Goal: Task Accomplishment & Management: Manage account settings

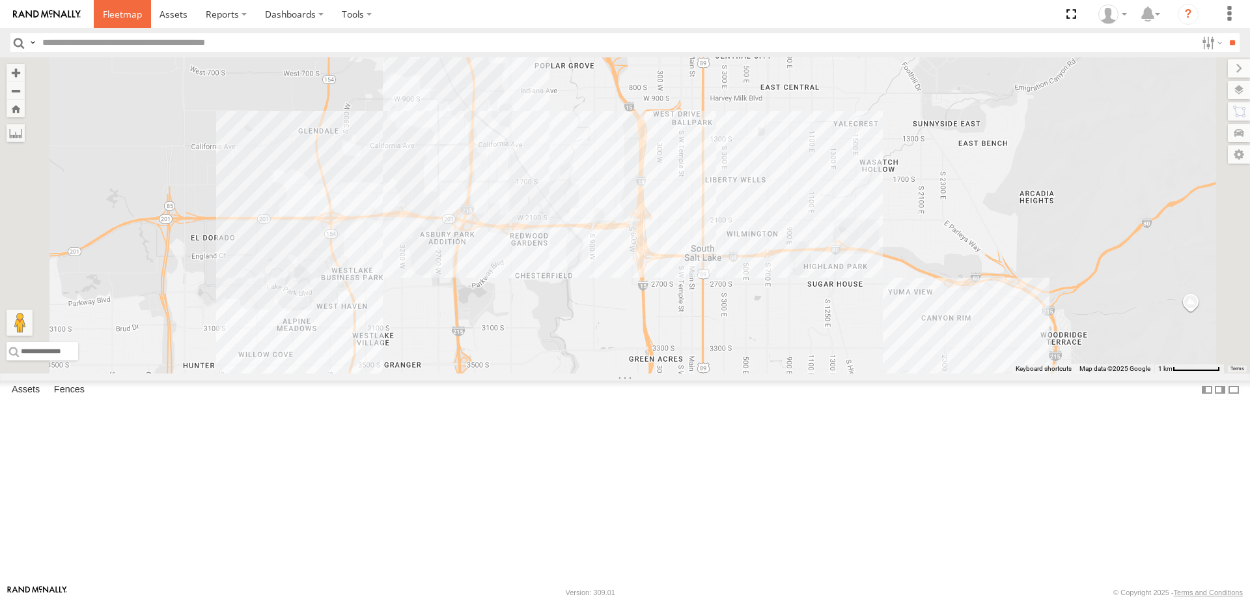
click at [102, 19] on link at bounding box center [122, 14] width 57 height 28
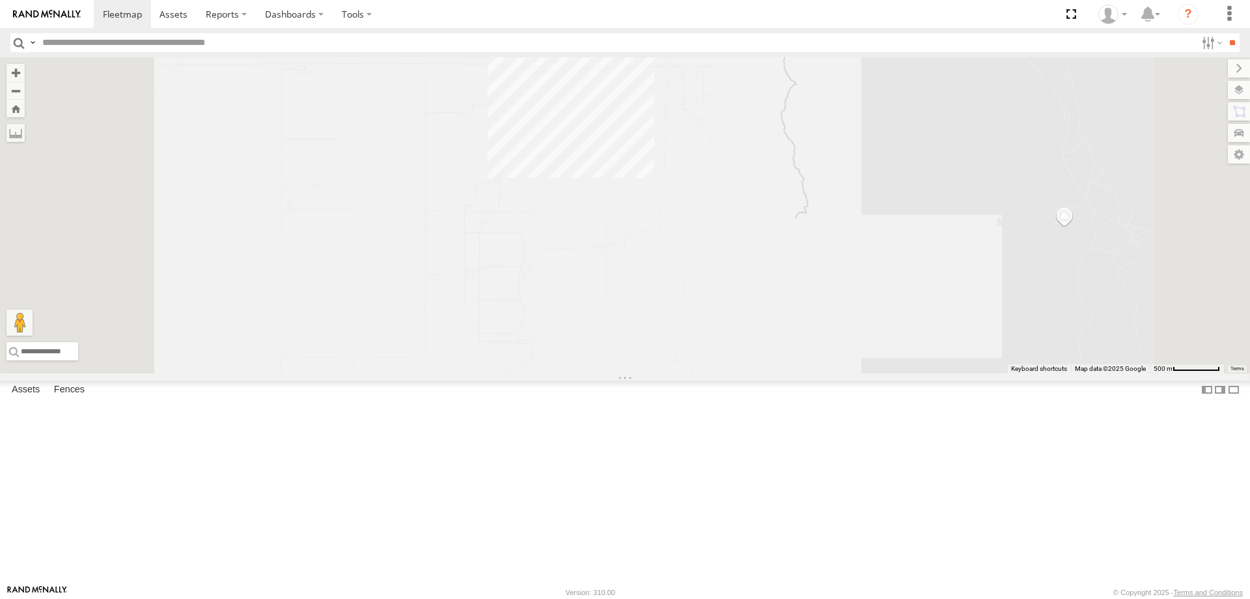
drag, startPoint x: 739, startPoint y: 165, endPoint x: 744, endPoint y: 227, distance: 61.4
click at [742, 224] on div "[PERSON_NAME] 2017 E350 GT1 [PERSON_NAME] -2017 F150 [PERSON_NAME] 2016 Chevy 3…" at bounding box center [625, 215] width 1250 height 316
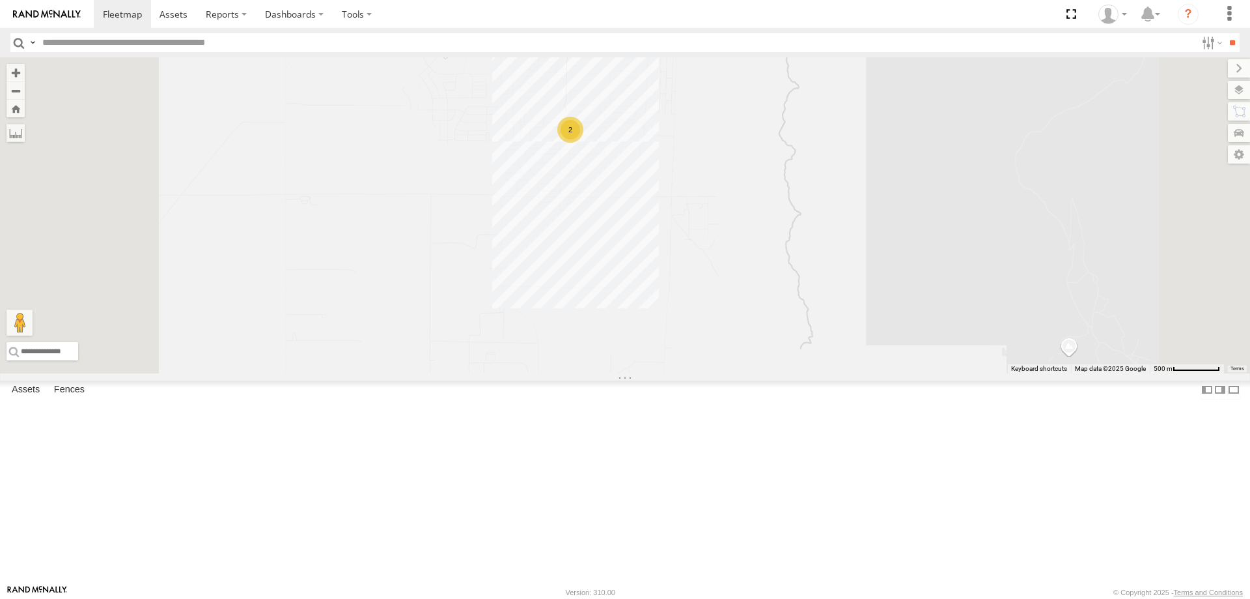
click at [729, 296] on div "[PERSON_NAME] 2017 E350 GT1 [PERSON_NAME] -2017 F150 [PERSON_NAME] 2016 Chevy 3…" at bounding box center [625, 215] width 1250 height 316
click at [68, 399] on label "Fences" at bounding box center [70, 389] width 44 height 18
click at [0, 0] on link "Fence Mgt" at bounding box center [0, 0] width 0 height 0
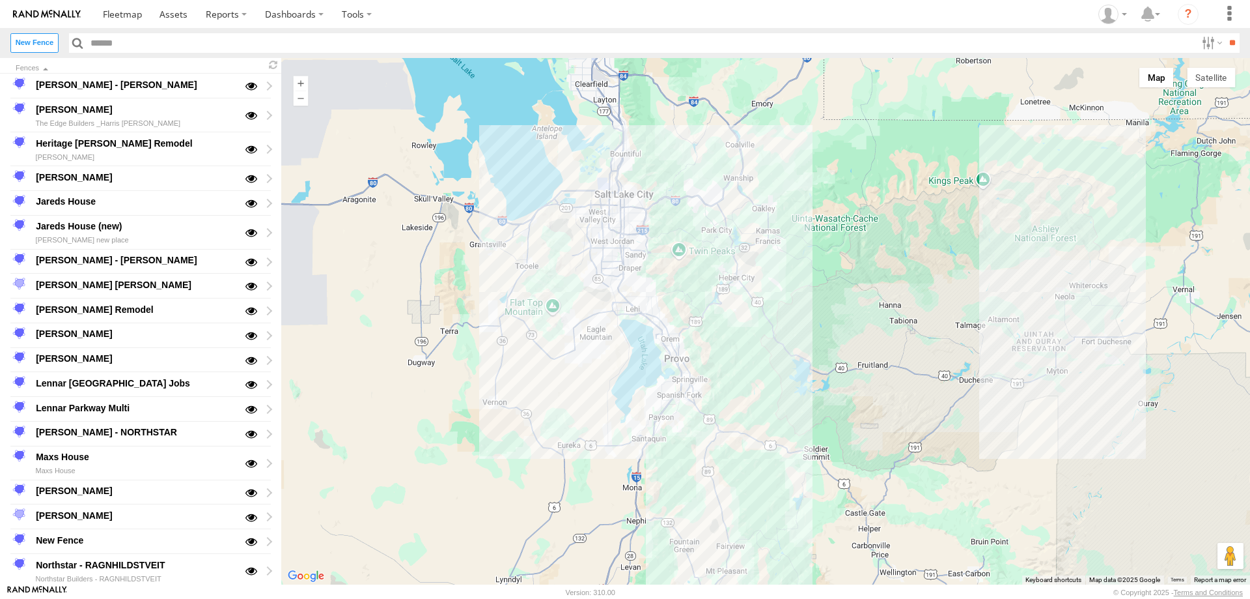
scroll to position [651, 0]
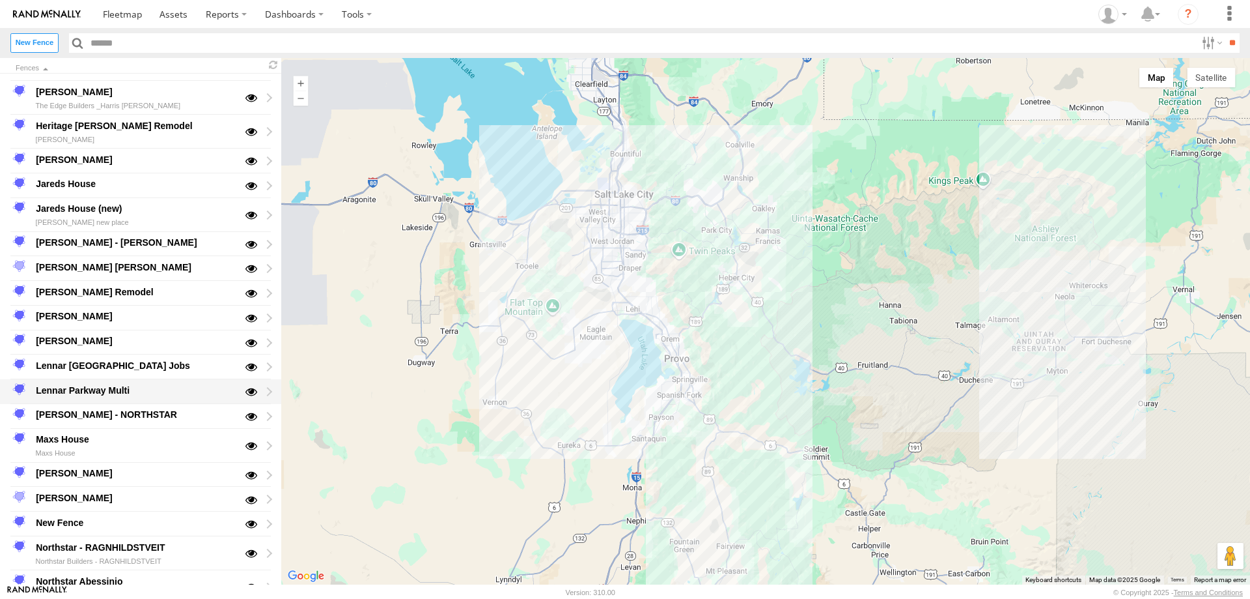
click at [79, 389] on div "Lennar Parkway Multi" at bounding box center [135, 390] width 203 height 16
type input "**********"
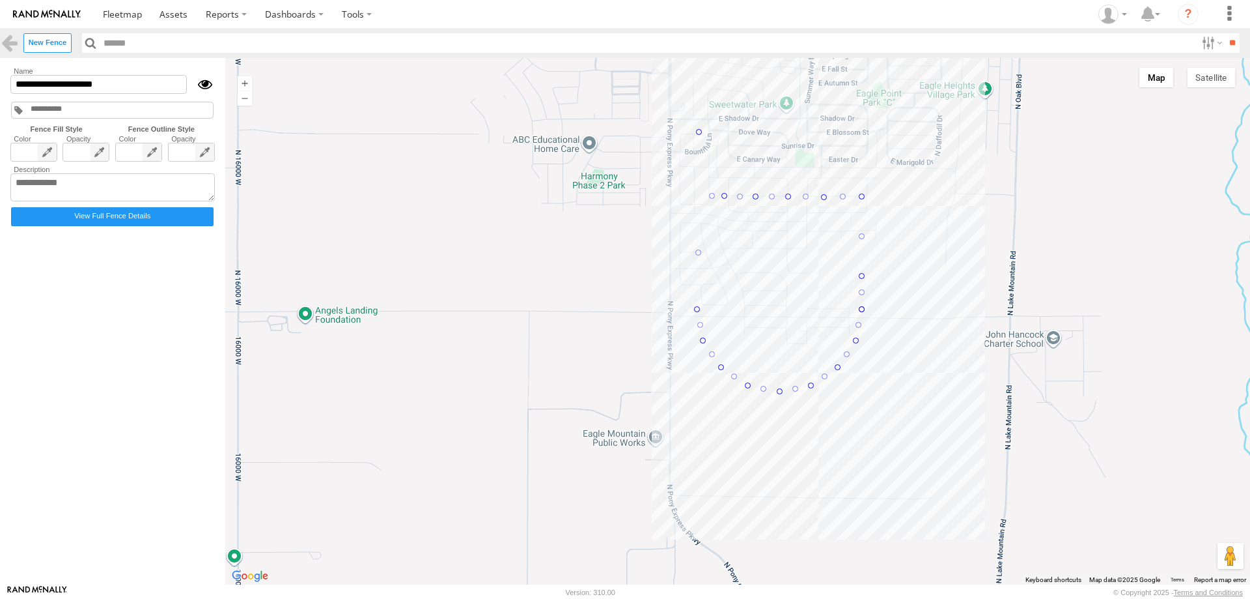
drag, startPoint x: 699, startPoint y: 195, endPoint x: 699, endPoint y: 130, distance: 65.8
drag, startPoint x: 724, startPoint y: 195, endPoint x: 734, endPoint y: 130, distance: 66.6
drag, startPoint x: 754, startPoint y: 197, endPoint x: 765, endPoint y: 132, distance: 66.1
drag, startPoint x: 788, startPoint y: 195, endPoint x: 823, endPoint y: 132, distance: 72.6
drag, startPoint x: 861, startPoint y: 195, endPoint x: 866, endPoint y: 134, distance: 61.4
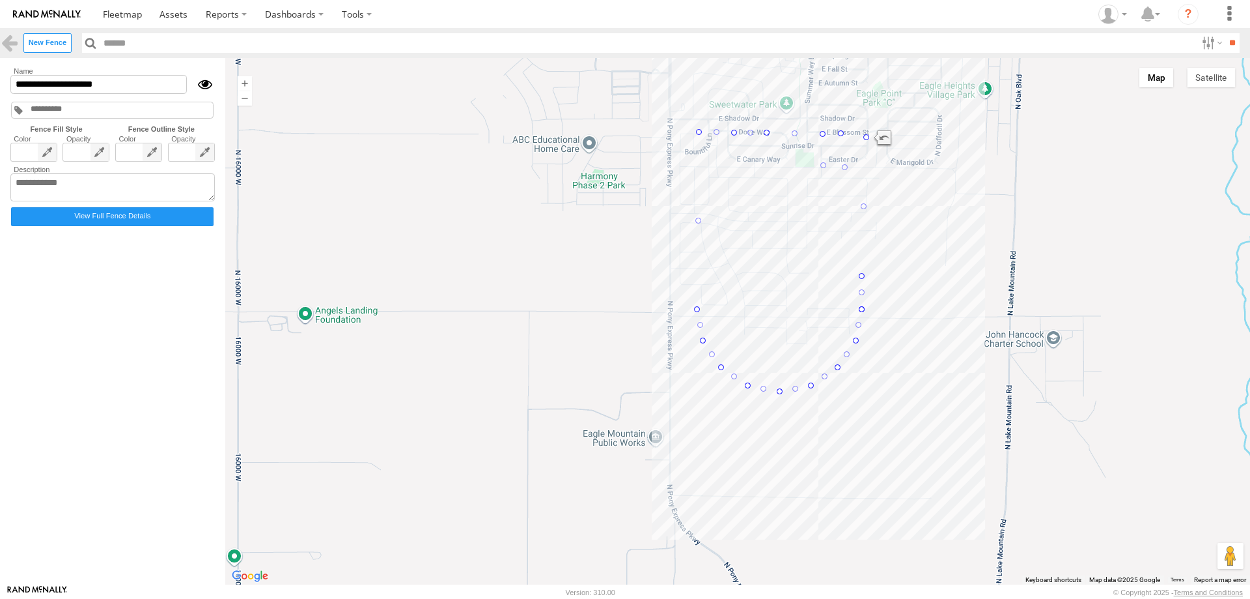
drag, startPoint x: 825, startPoint y: 196, endPoint x: 843, endPoint y: 131, distance: 67.5
click at [1225, 43] on input "**" at bounding box center [1232, 42] width 15 height 19
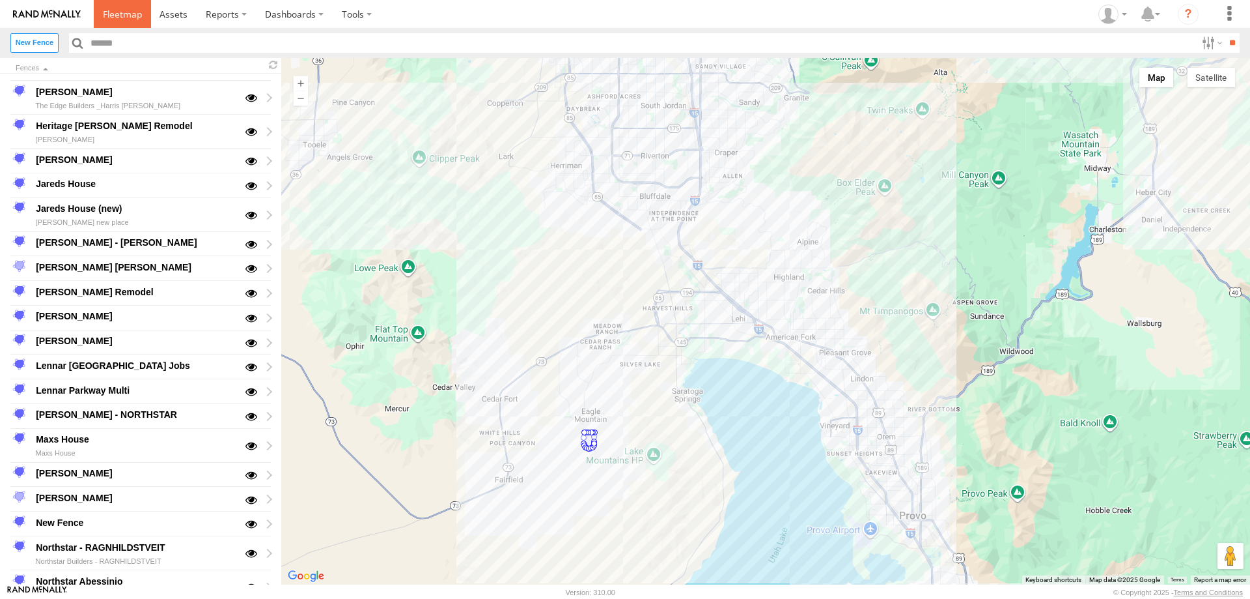
click at [115, 12] on span at bounding box center [122, 14] width 39 height 12
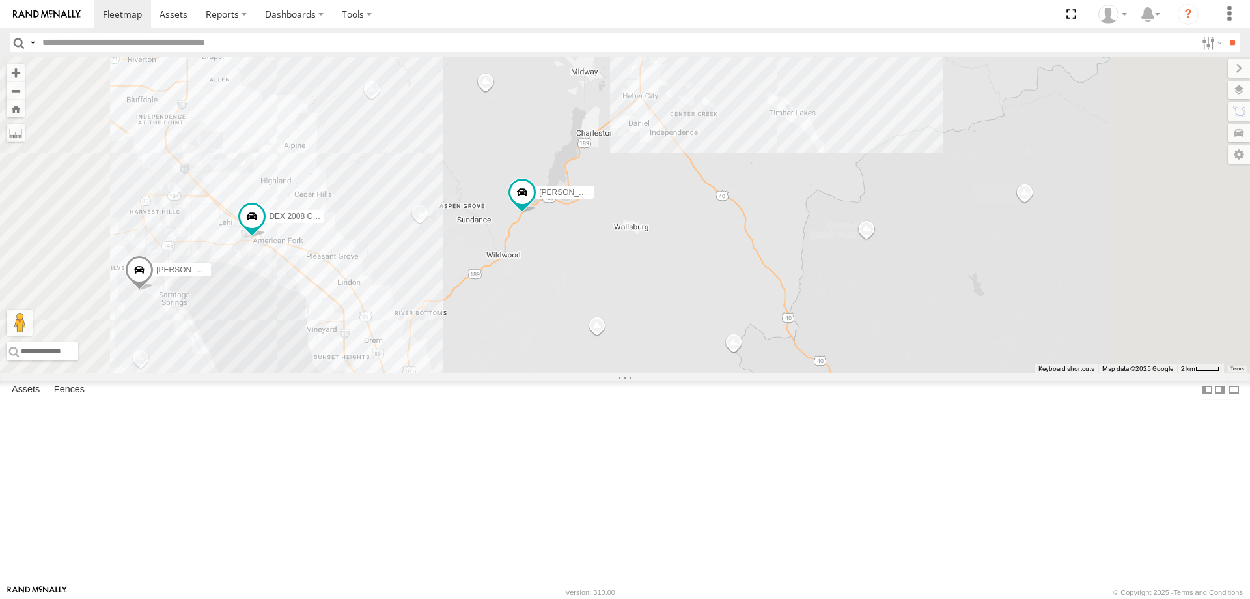
drag, startPoint x: 876, startPoint y: 200, endPoint x: 832, endPoint y: 292, distance: 102.5
click at [834, 306] on div "RUBEN 2017 E350 GT1 JARED -2017 F150 CASEY 2016 Chevy 3500 DEX 2008 Chevy MITCH…" at bounding box center [625, 215] width 1250 height 316
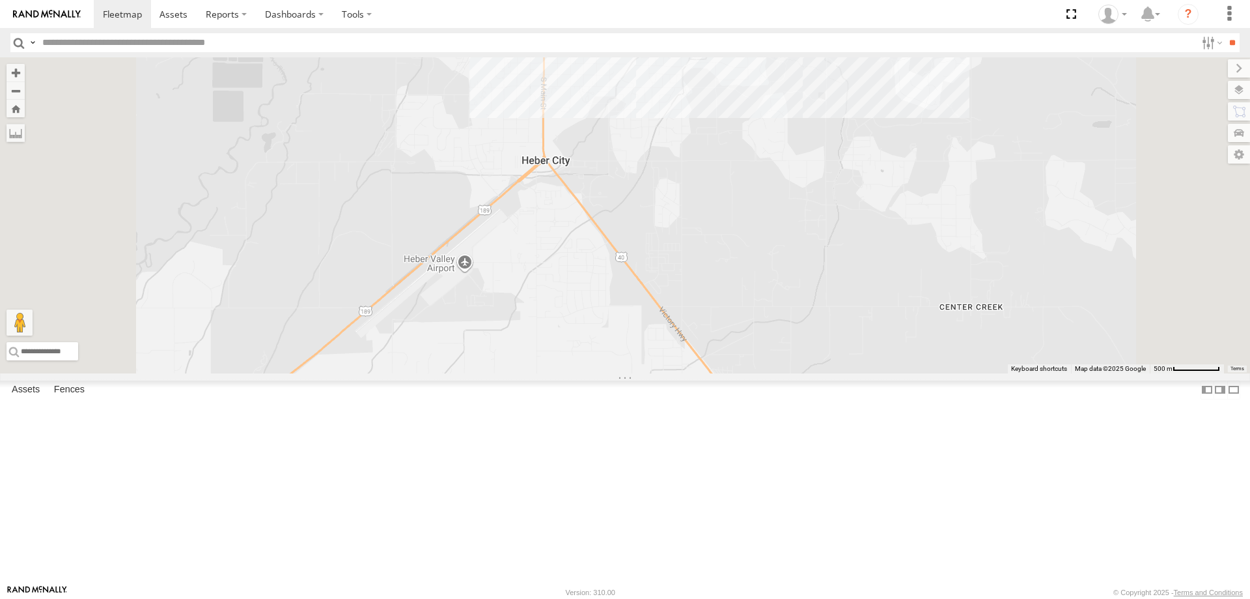
click at [790, 142] on div "RUBEN 2017 E350 GT1 JARED -2017 F150 CASEY 2016 Chevy 3500 DEX 2008 Chevy MITCH…" at bounding box center [625, 215] width 1250 height 316
click at [998, 171] on div "RUBEN 2017 E350 GT1 JARED -2017 F150 CASEY 2016 Chevy 3500 DEX 2008 Chevy MITCH…" at bounding box center [625, 215] width 1250 height 316
click at [995, 302] on div "RUBEN 2017 E350 GT1 JARED -2017 F150 CASEY 2016 Chevy 3500 DEX 2008 Chevy MITCH…" at bounding box center [625, 215] width 1250 height 316
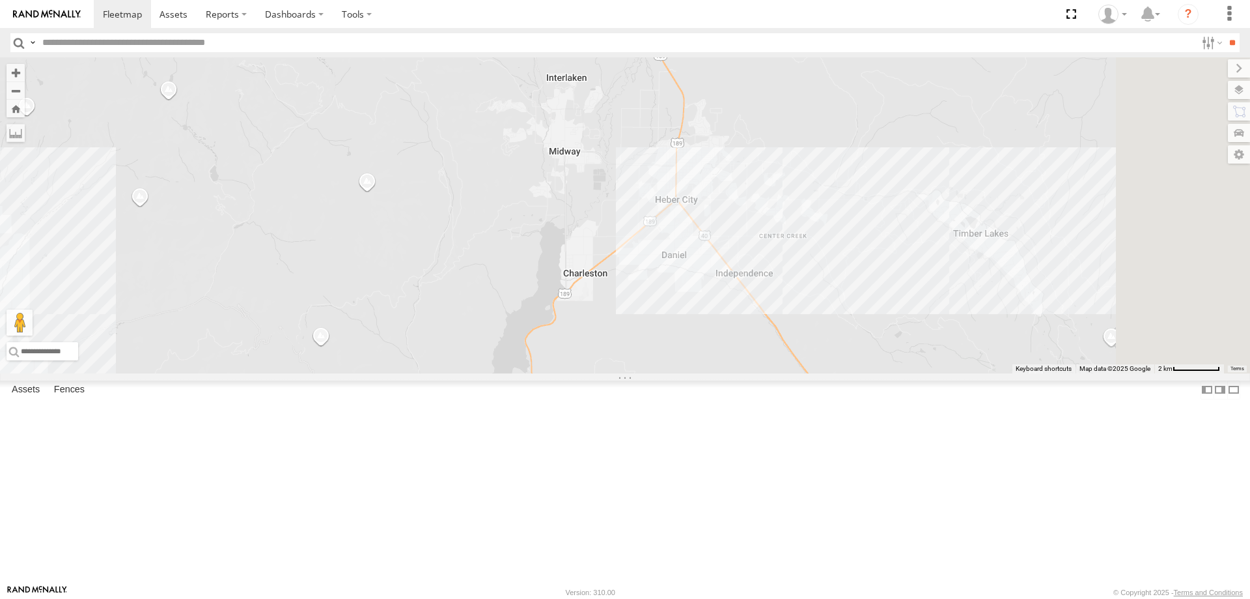
drag, startPoint x: 1114, startPoint y: 331, endPoint x: 1017, endPoint y: 320, distance: 97.6
click at [1008, 326] on div "RUBEN 2017 E350 GT1 JARED -2017 F150 CASEY 2016 Chevy 3500 DEX 2008 Chevy MITCH…" at bounding box center [625, 215] width 1250 height 316
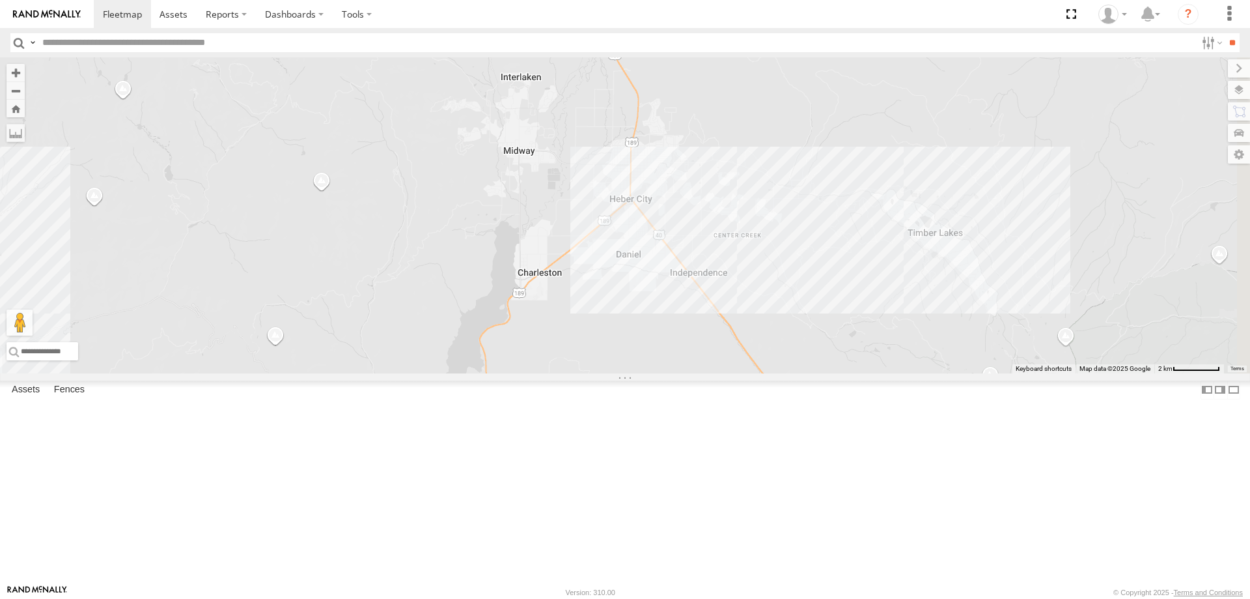
click at [1074, 314] on div "RUBEN 2017 E350 GT1 JARED -2017 F150 CASEY 2016 Chevy 3500 DEX 2008 Chevy MITCH…" at bounding box center [625, 215] width 1250 height 316
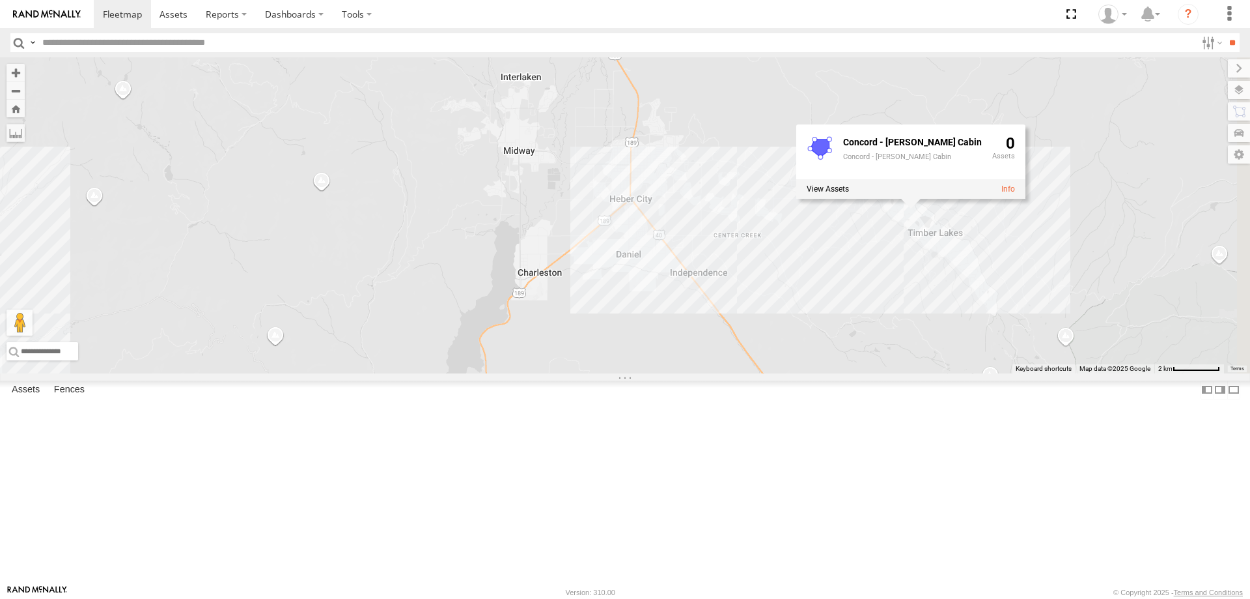
click at [1054, 373] on div "RUBEN 2017 E350 GT1 JARED -2017 F150 CASEY 2016 Chevy 3500 DEX 2008 Chevy MITCH…" at bounding box center [625, 215] width 1250 height 316
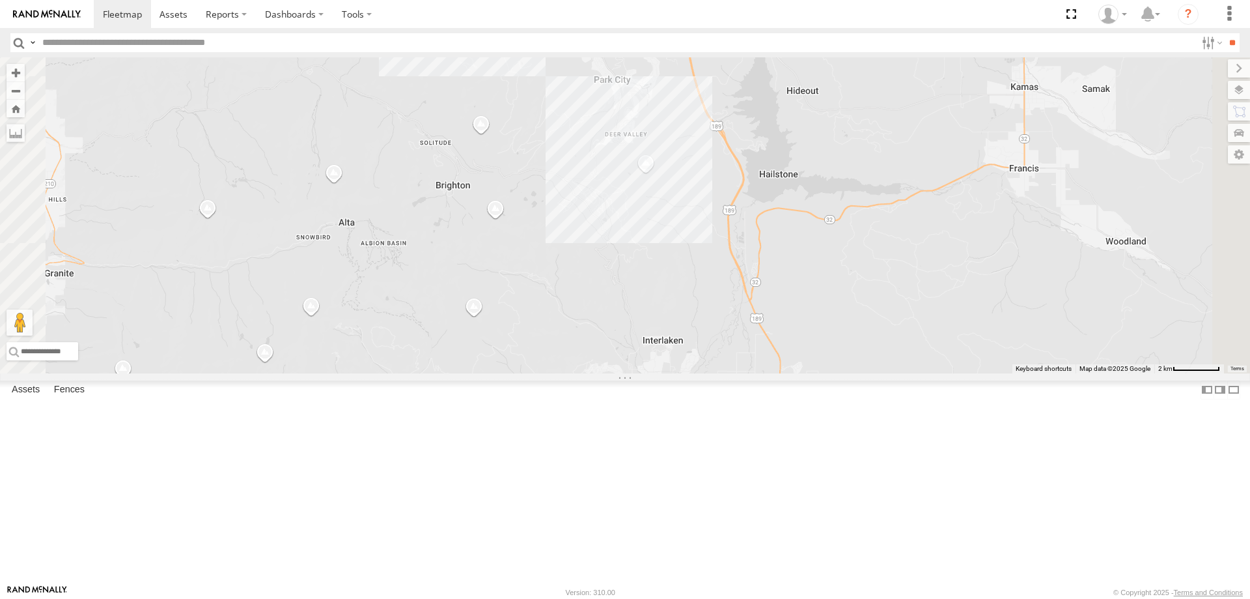
click at [844, 212] on div "RUBEN 2017 E350 GT1 JARED -2017 F150 CASEY 2016 Chevy 3500 DEX 2008 Chevy MITCH…" at bounding box center [625, 215] width 1250 height 316
click at [841, 210] on div "RUBEN 2017 E350 GT1 JARED -2017 F150 CASEY 2016 Chevy 3500 DEX 2008 Chevy MITCH…" at bounding box center [625, 215] width 1250 height 316
click at [828, 255] on div "RUBEN 2017 E350 GT1 JARED -2017 F150 CASEY 2016 Chevy 3500 DEX 2008 Chevy MITCH…" at bounding box center [625, 215] width 1250 height 316
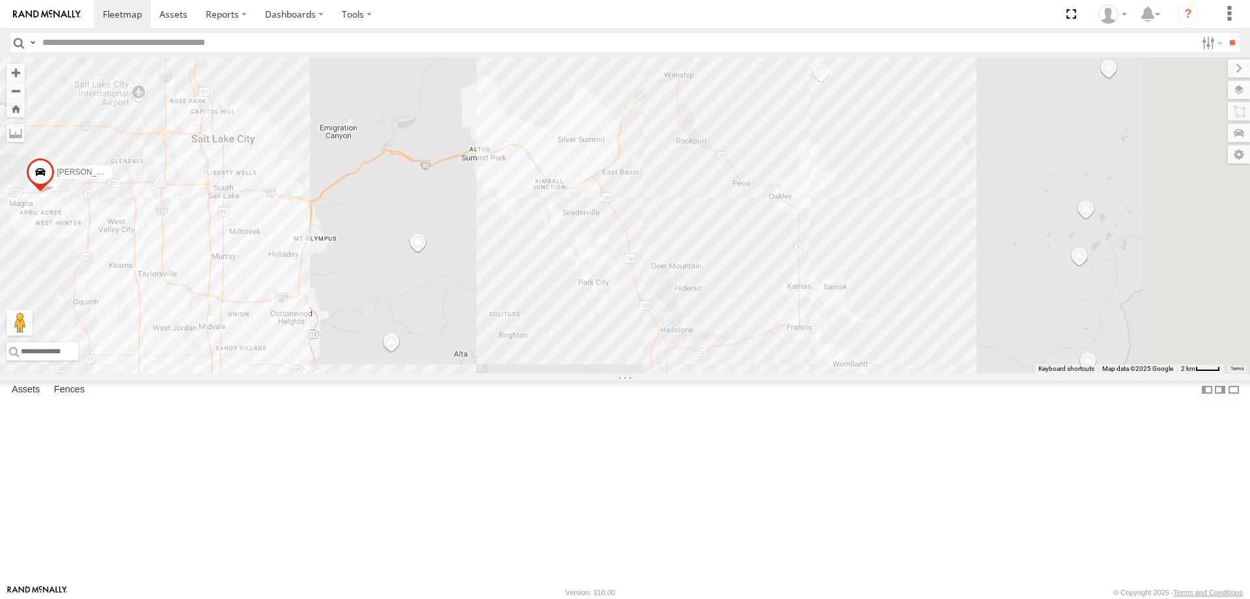
drag, startPoint x: 817, startPoint y: 243, endPoint x: 762, endPoint y: 428, distance: 193.1
click at [762, 373] on div "RUBEN 2017 E350 GT1 JARED -2017 F150 CASEY 2016 Chevy 3500 DEX 2008 Chevy MITCH…" at bounding box center [625, 215] width 1250 height 316
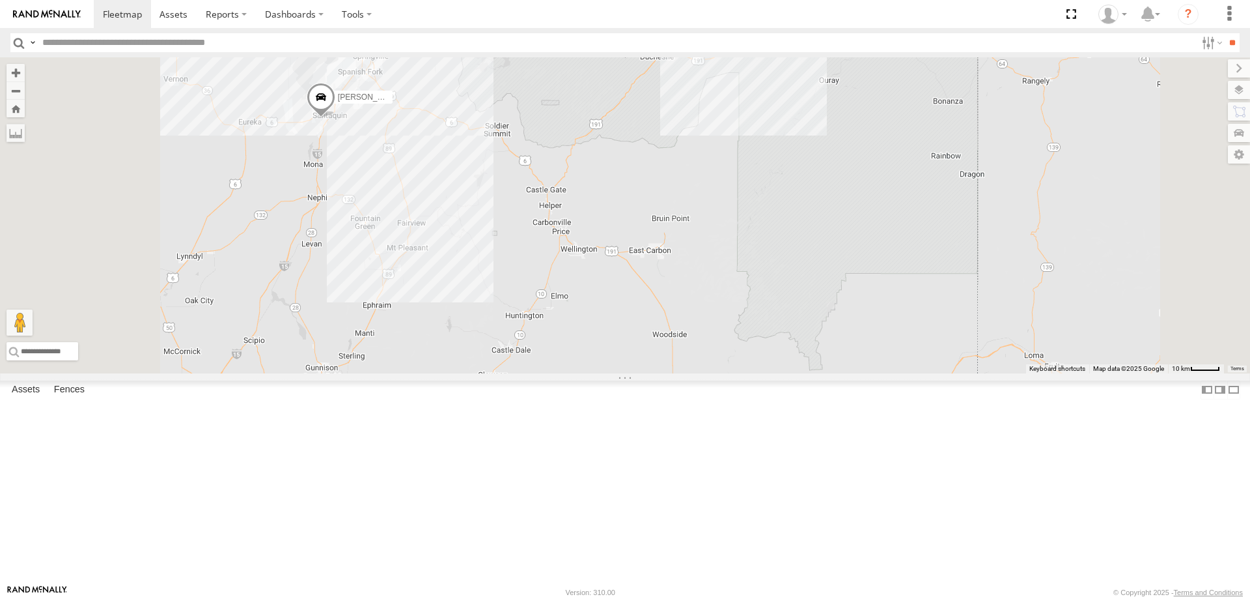
drag, startPoint x: 522, startPoint y: 146, endPoint x: 538, endPoint y: 226, distance: 81.6
click at [538, 226] on div "RUBEN 2017 E350 GT1 MAX 2017 F150 JARED -2017 F150 CASEY 2016 Chevy 3500 2 MITC…" at bounding box center [625, 215] width 1250 height 316
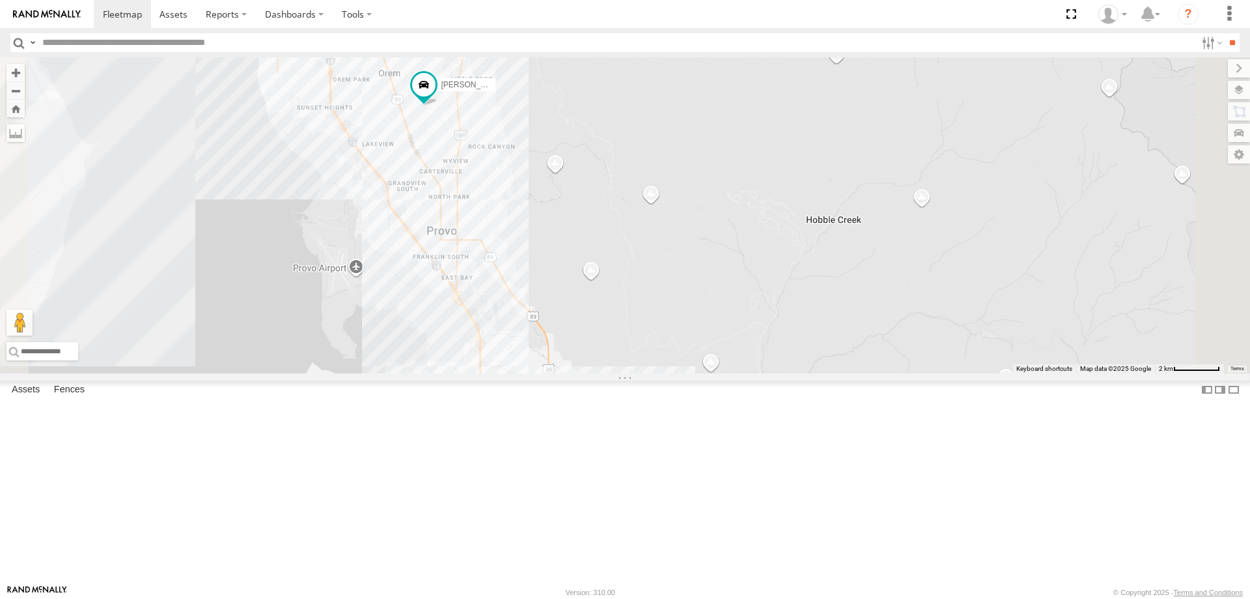
click at [490, 240] on div "RUBEN 2017 E350 GT1 MAX 2017 F150 JARED -2017 F150 CASEY 2016 Chevy 3500 MITCH-…" at bounding box center [625, 215] width 1250 height 316
click at [501, 318] on div "RUBEN 2017 E350 GT1 MAX 2017 F150 JARED -2017 F150 CASEY 2016 Chevy 3500 MITCH-…" at bounding box center [625, 215] width 1250 height 316
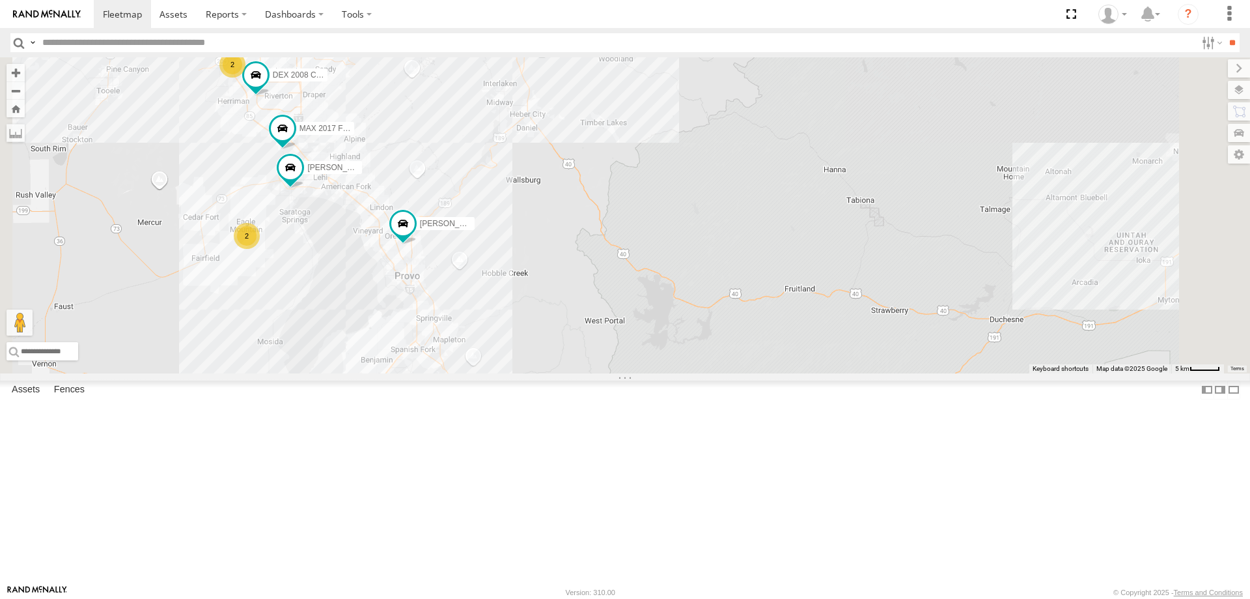
drag, startPoint x: 450, startPoint y: 315, endPoint x: 490, endPoint y: 373, distance: 70.1
click at [490, 373] on div "RUBEN 2017 E350 GT1 MAX 2017 F150 JARED -2017 F150 CASEY 2016 Chevy 3500 MITCH-…" at bounding box center [625, 215] width 1250 height 316
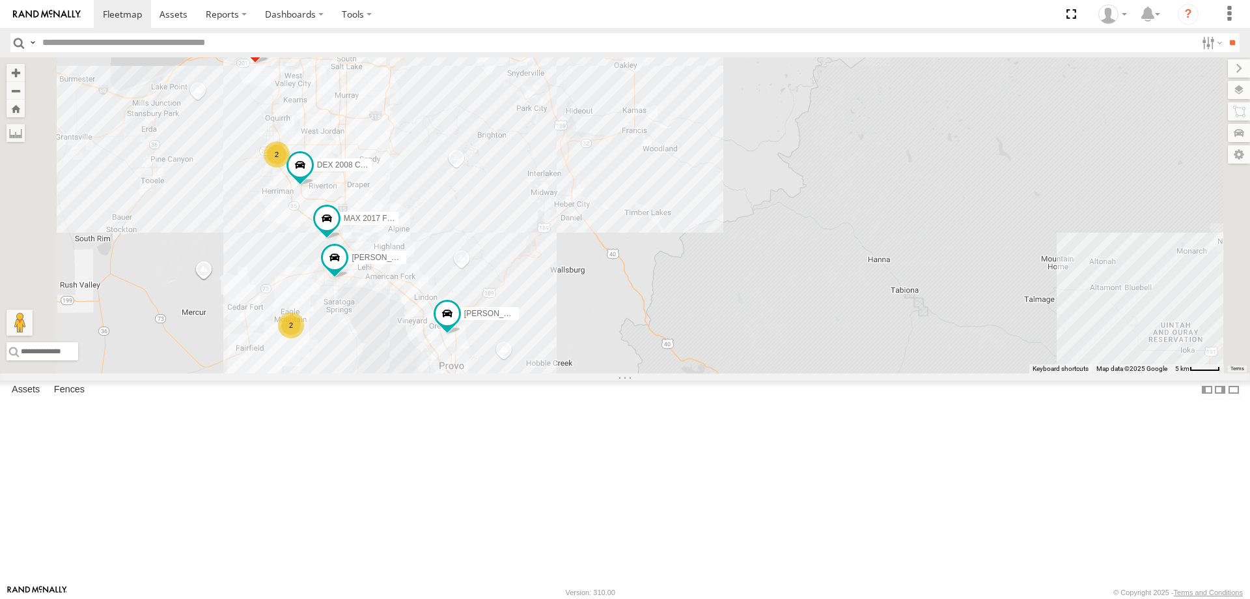
drag, startPoint x: 388, startPoint y: 289, endPoint x: 411, endPoint y: 362, distance: 77.0
click at [411, 362] on div "RUBEN 2017 E350 GT1 MAX 2017 F150 JARED -2017 F150 CASEY 2016 Chevy 3500 MITCH-…" at bounding box center [625, 215] width 1250 height 316
